Goal: Task Accomplishment & Management: Complete application form

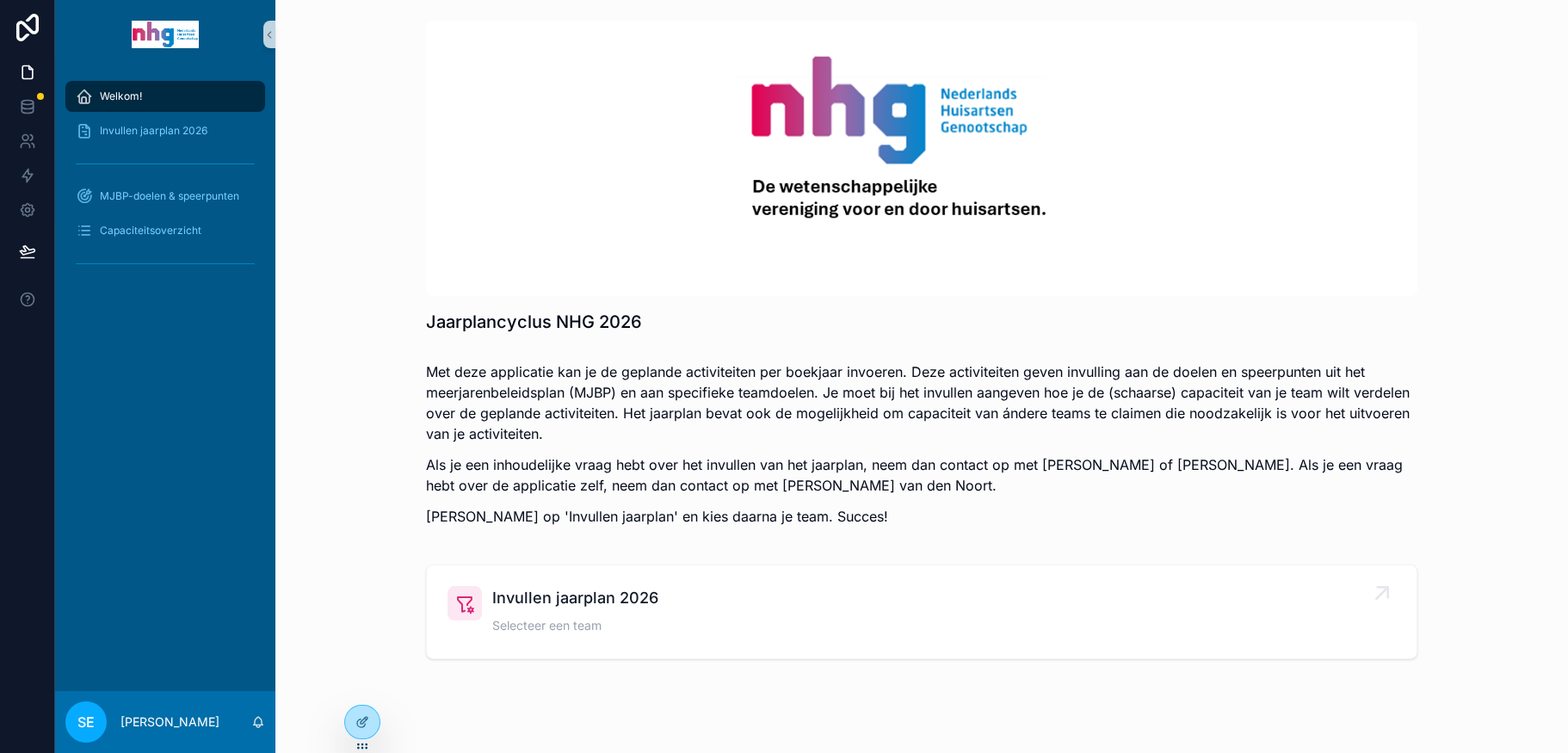
click at [534, 590] on span "Invullen jaarplan 2026" at bounding box center [575, 597] width 166 height 24
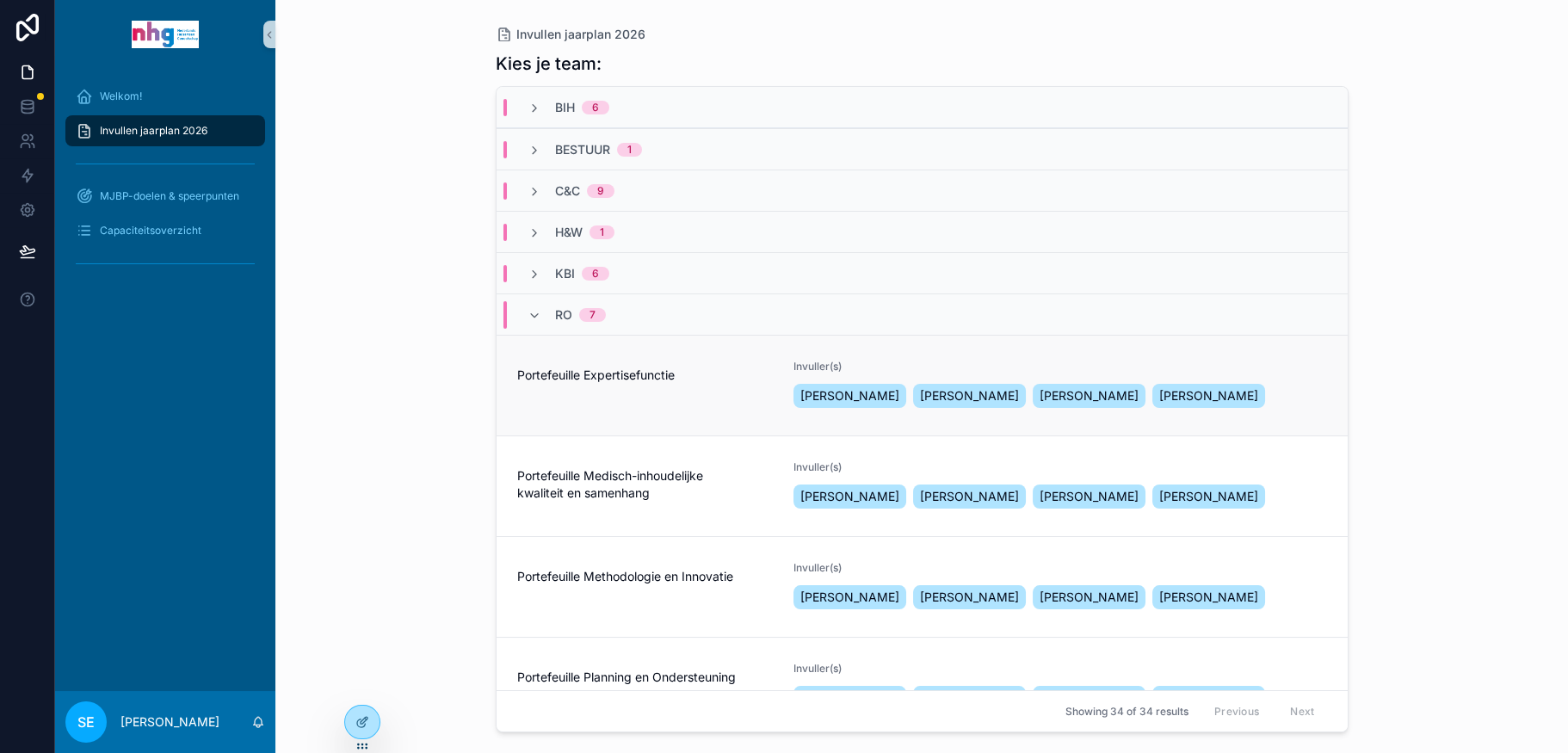
click at [589, 405] on div "Portefeuille Expertisefunctie" at bounding box center [646, 386] width 256 height 52
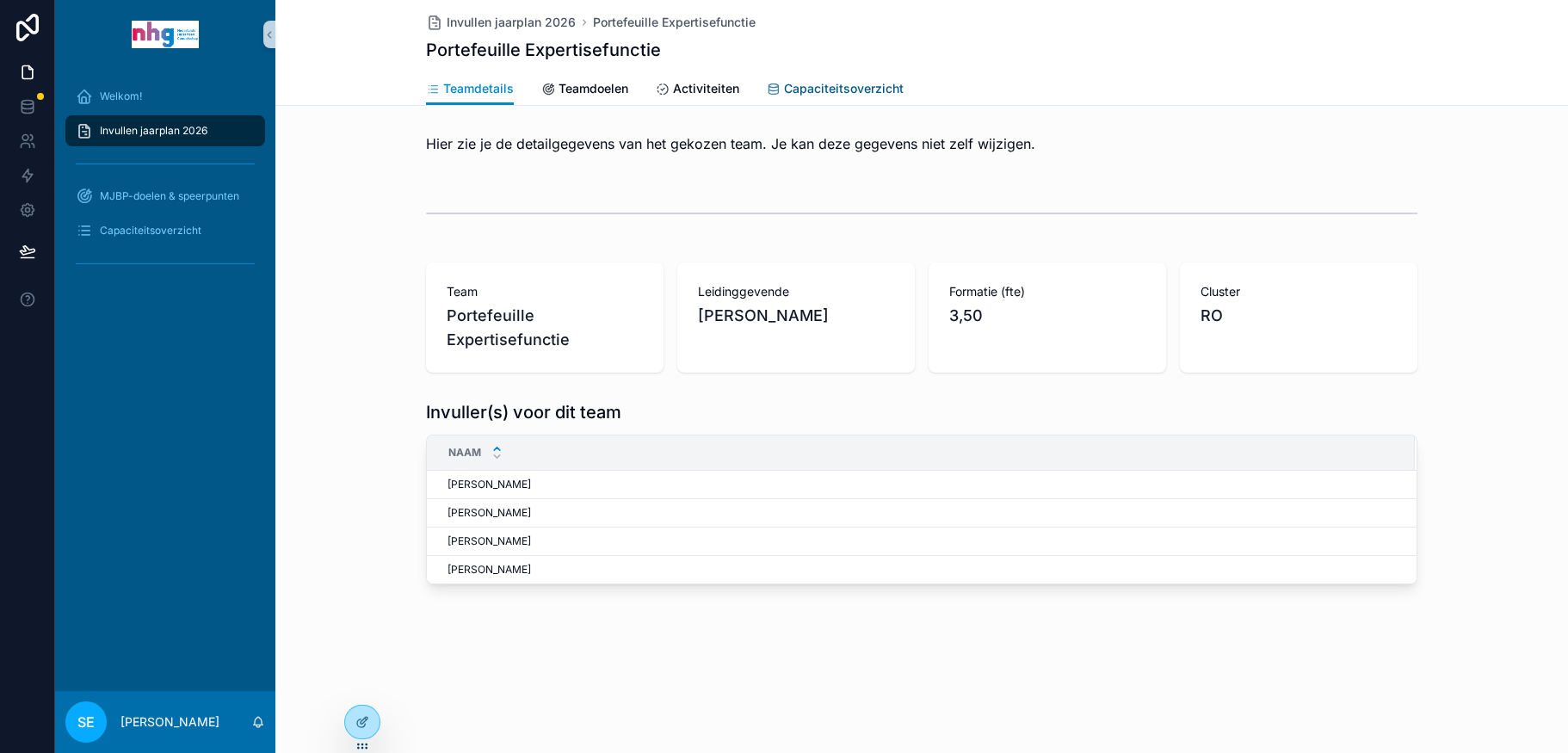
click at [841, 85] on span "Capaciteitsoverzicht" at bounding box center [844, 88] width 120 height 17
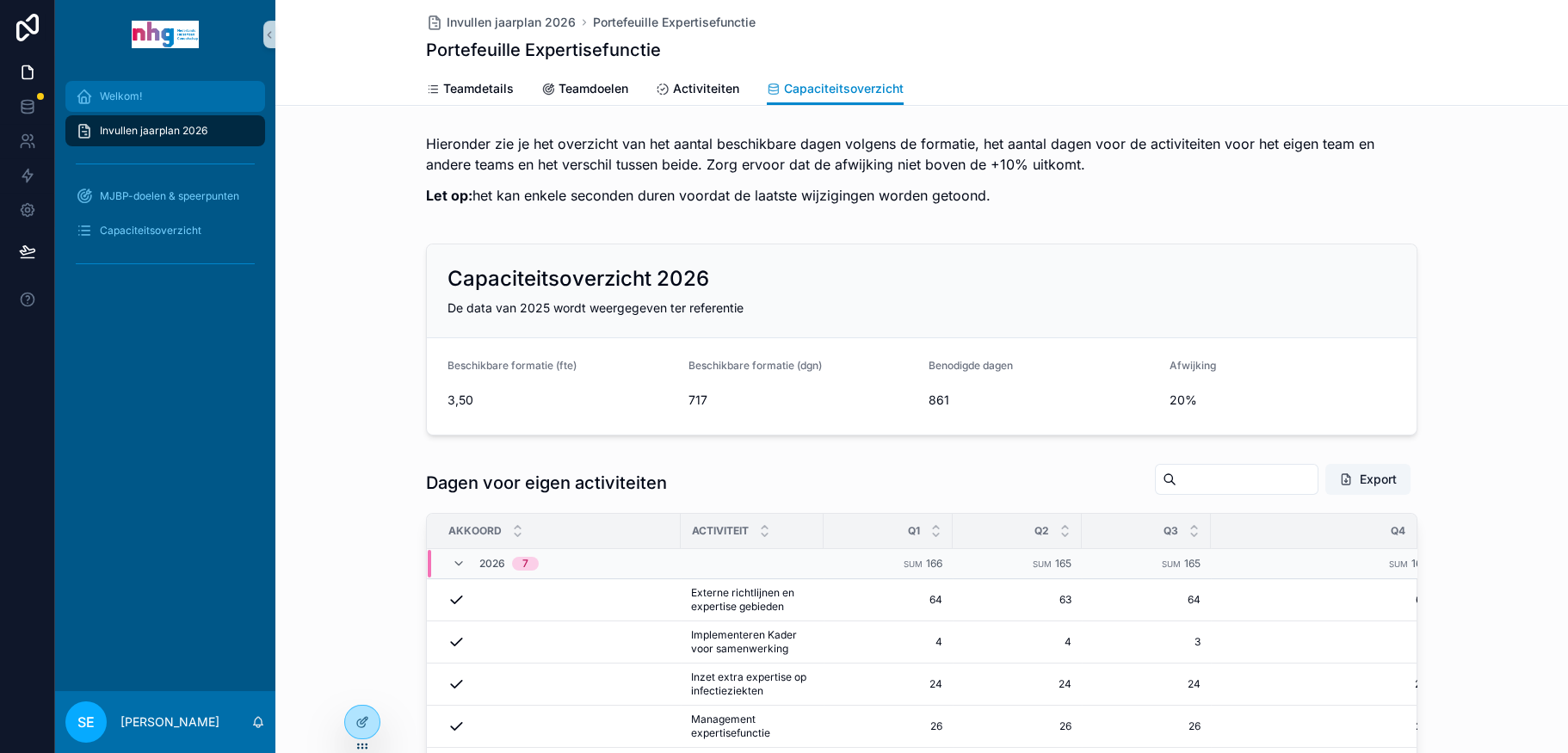
click at [128, 90] on span "Welkom!" at bounding box center [120, 96] width 42 height 13
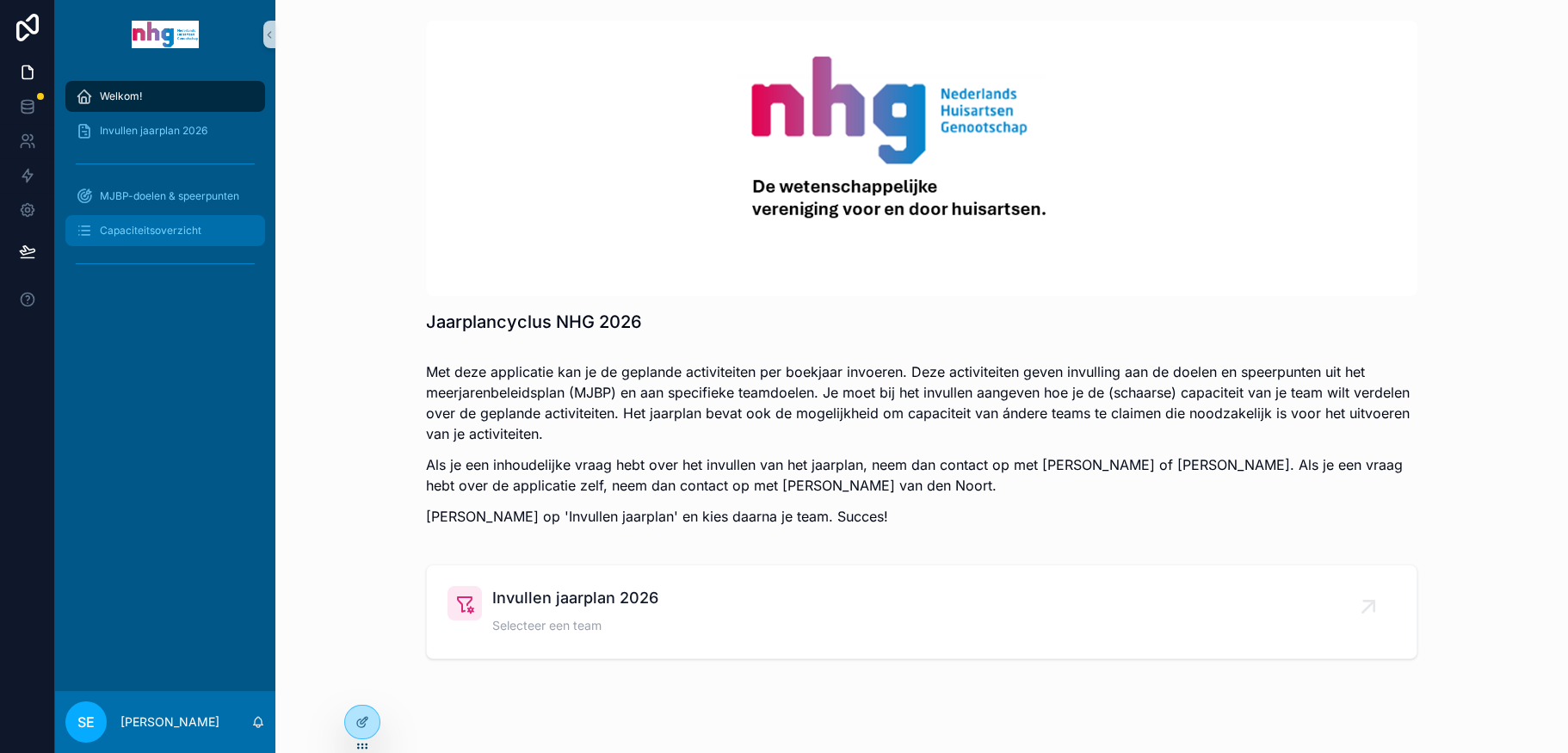
click at [115, 226] on span "Capaciteitsoverzicht" at bounding box center [150, 230] width 101 height 13
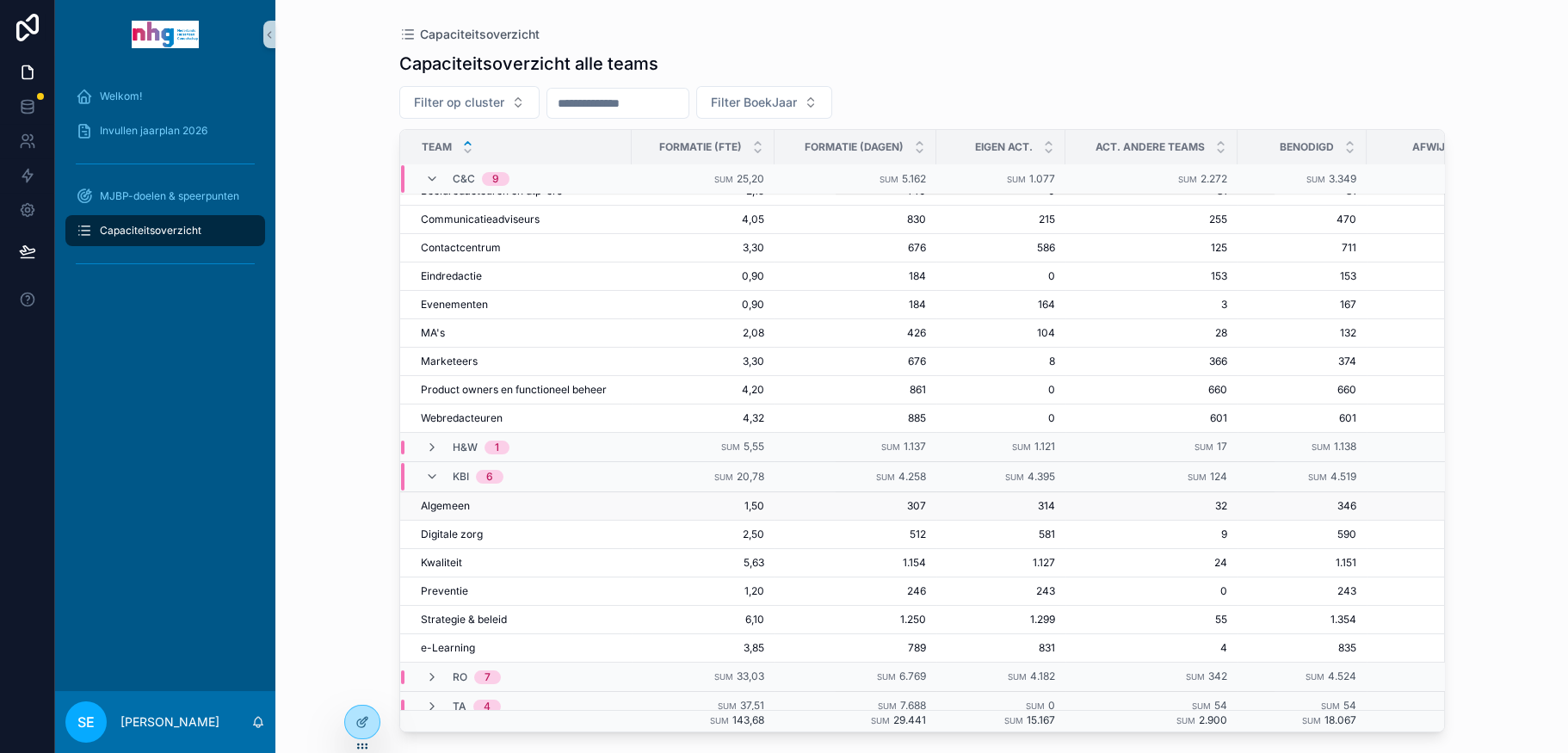
scroll to position [295, 0]
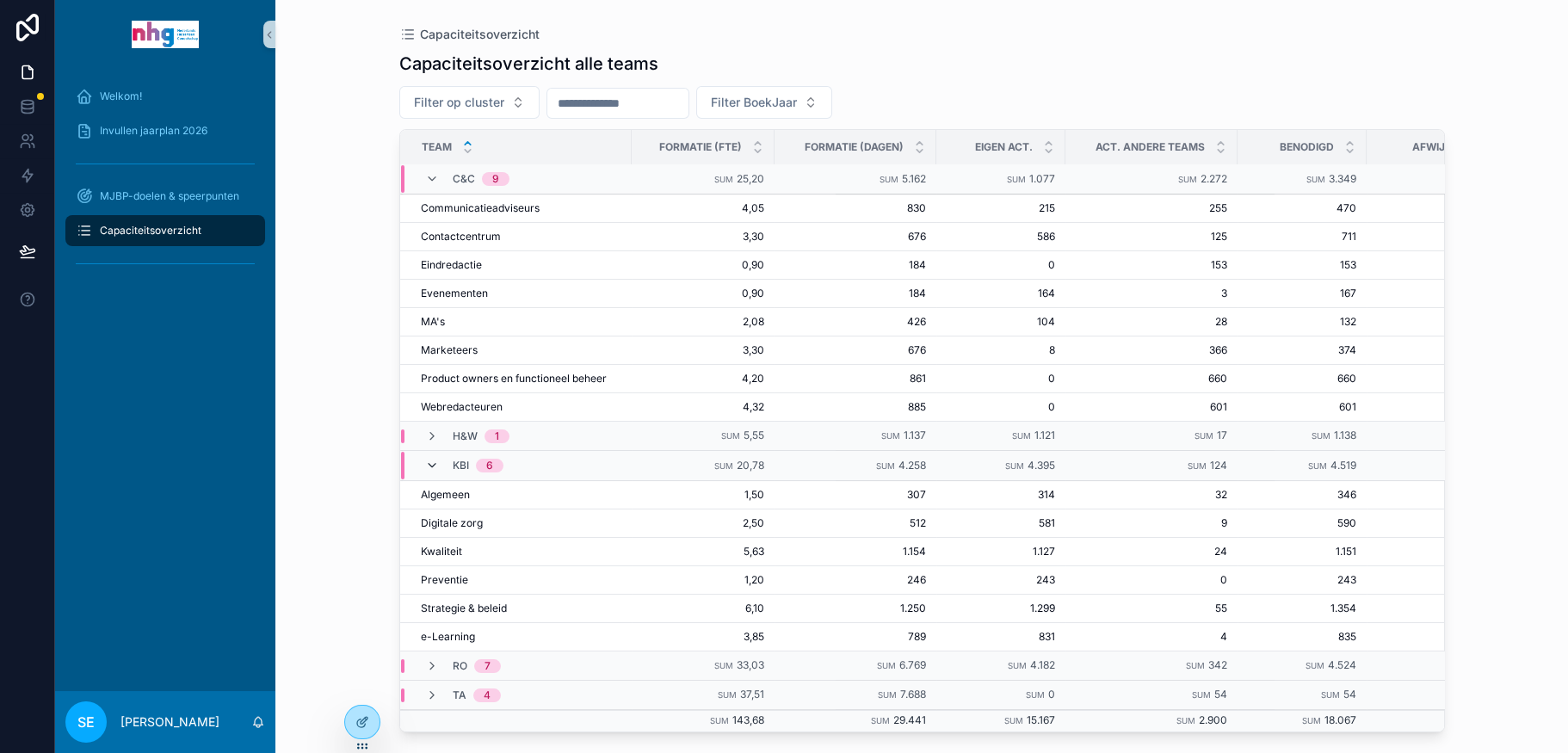
click at [425, 459] on icon "scrollable content" at bounding box center [431, 465] width 13 height 13
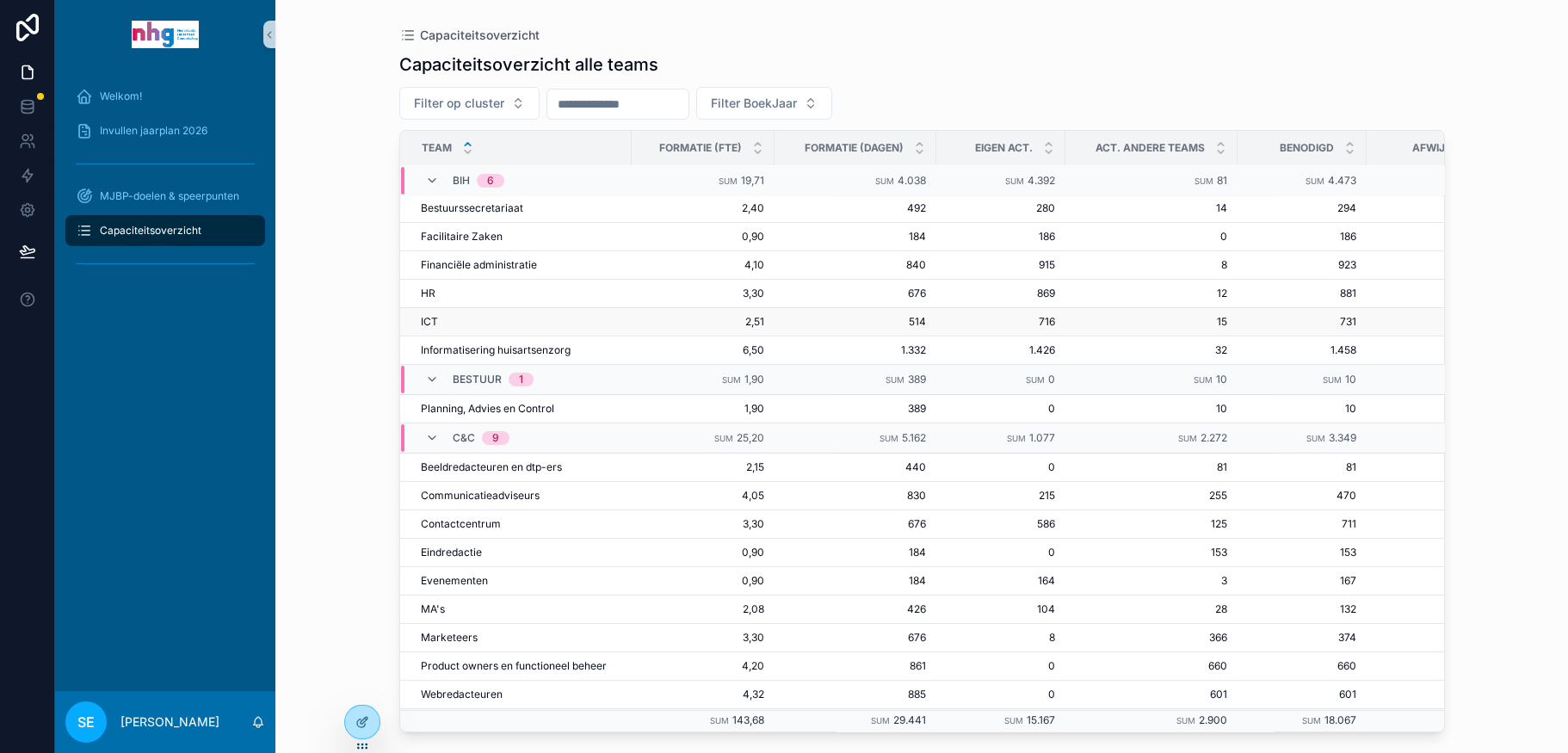
scroll to position [0, 0]
click at [432, 175] on icon "scrollable content" at bounding box center [431, 180] width 13 height 13
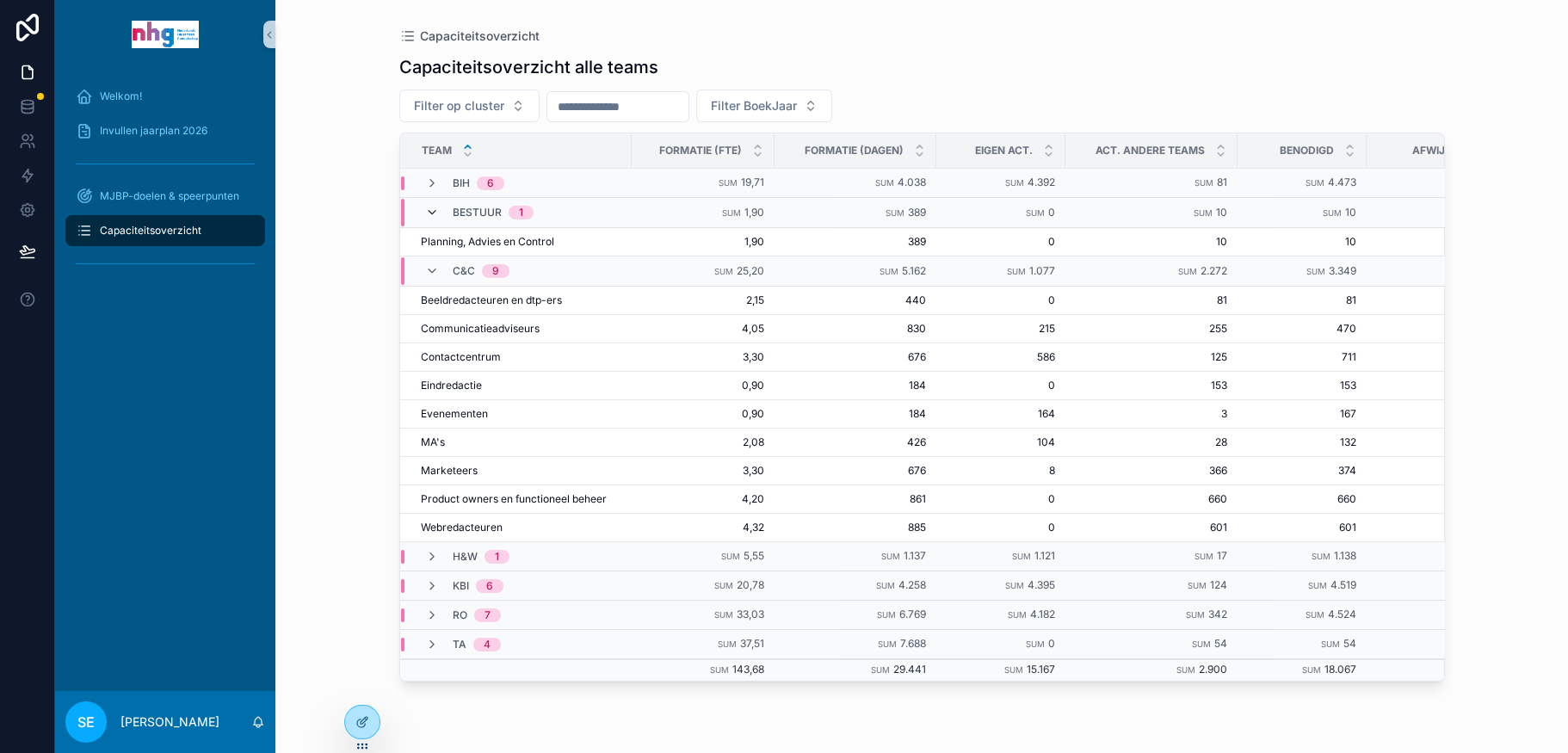
click at [430, 212] on icon "scrollable content" at bounding box center [431, 212] width 13 height 13
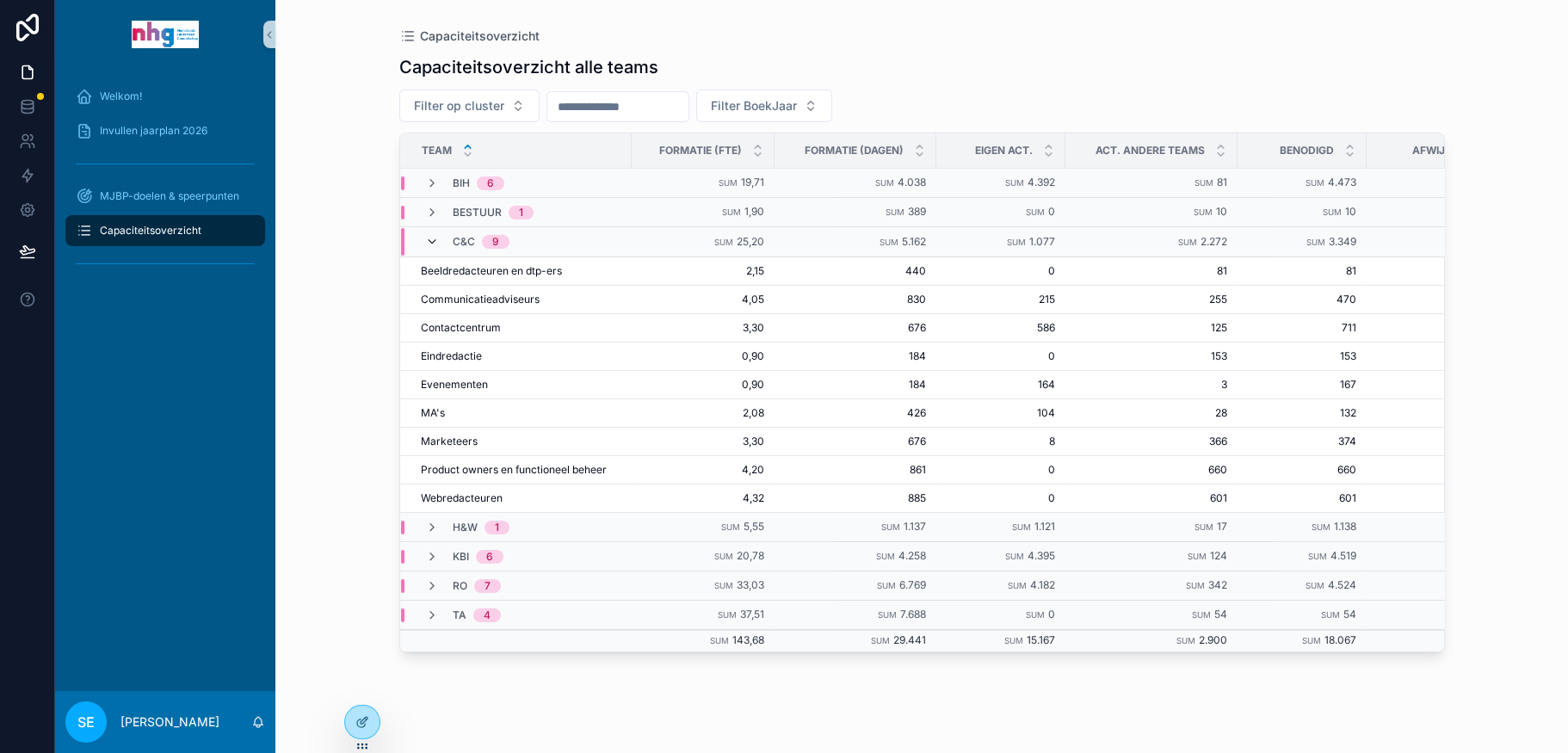
click at [430, 236] on icon "scrollable content" at bounding box center [431, 241] width 13 height 13
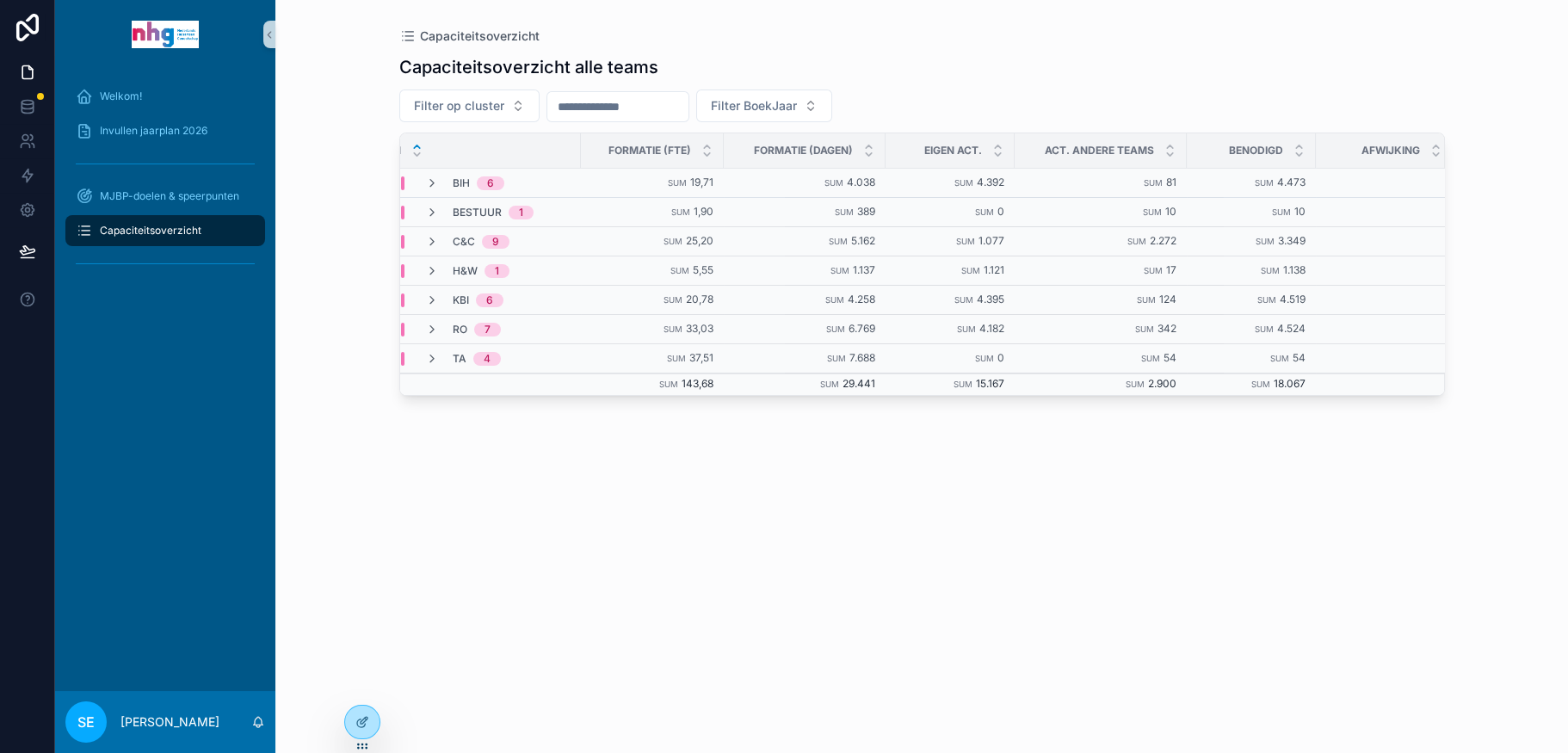
scroll to position [0, 59]
